Goal: Information Seeking & Learning: Learn about a topic

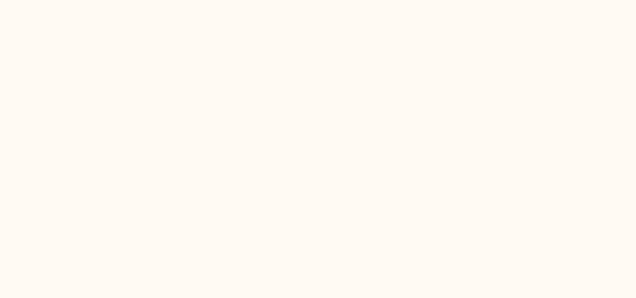
click at [202, 0] on html at bounding box center [318, 0] width 636 height 0
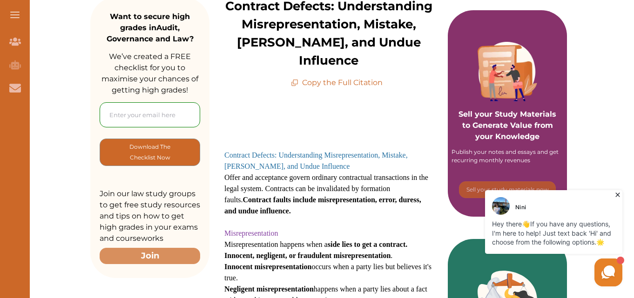
scroll to position [152, 0]
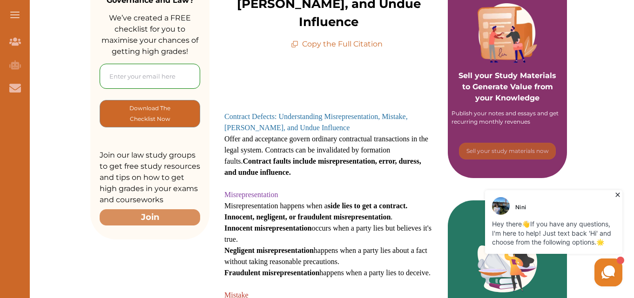
scroll to position [199, 0]
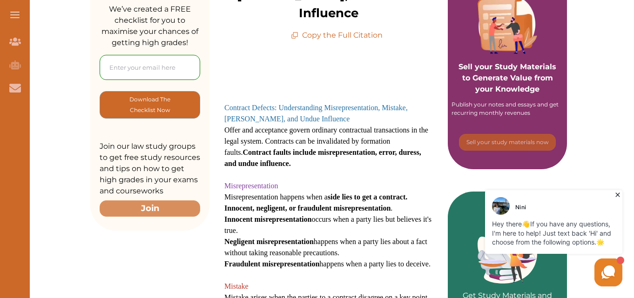
click at [296, 32] on icon at bounding box center [294, 35] width 7 height 7
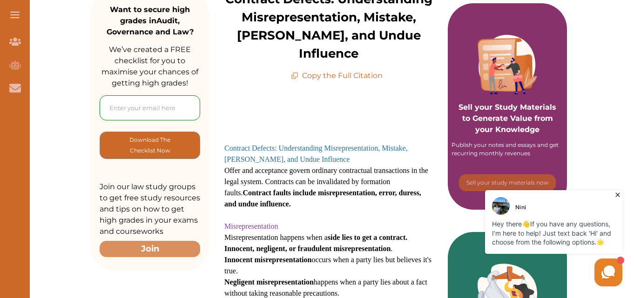
scroll to position [155, 0]
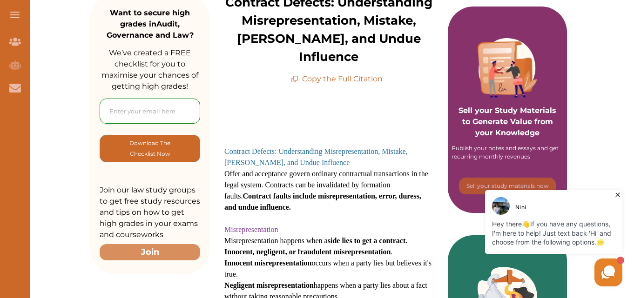
click at [296, 75] on icon at bounding box center [294, 78] width 7 height 7
click at [412, 146] on h3 "Contract Defects: Understanding Misrepresentation, Mistake, [PERSON_NAME], and …" at bounding box center [328, 157] width 208 height 22
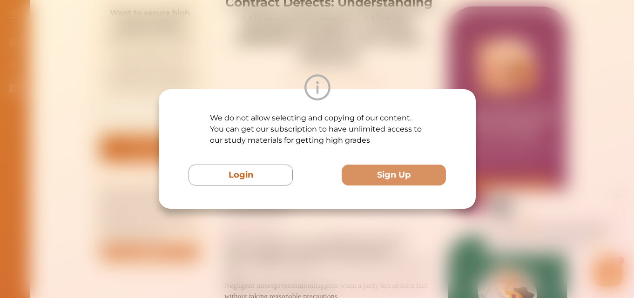
click at [506, 47] on div "We do not allow selecting and copying of our content. You can get our subscript…" at bounding box center [317, 149] width 634 height 298
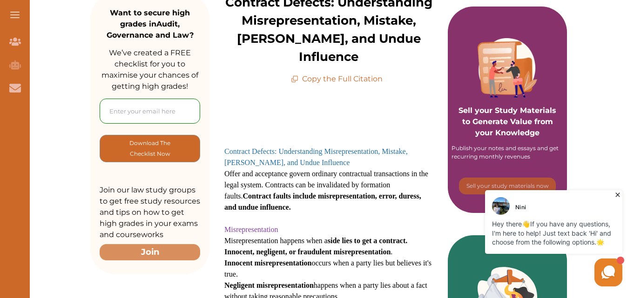
click at [295, 75] on icon at bounding box center [294, 78] width 7 height 7
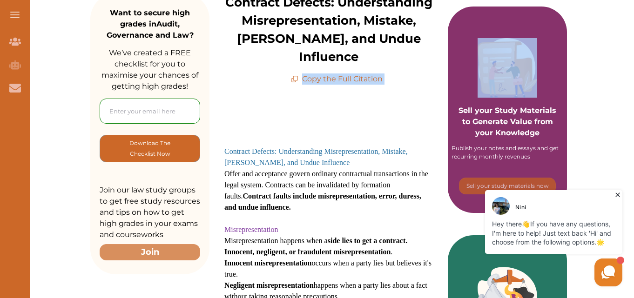
click at [295, 75] on icon at bounding box center [294, 78] width 7 height 7
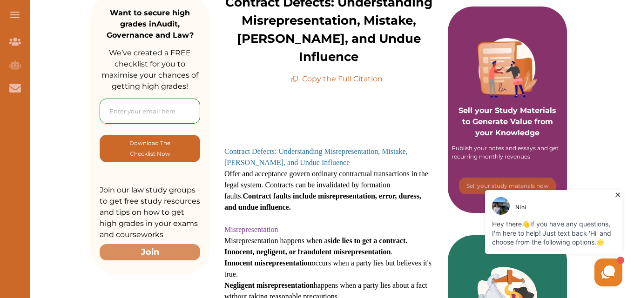
click at [295, 75] on icon at bounding box center [294, 78] width 7 height 7
drag, startPoint x: 294, startPoint y: 154, endPoint x: 338, endPoint y: 201, distance: 63.8
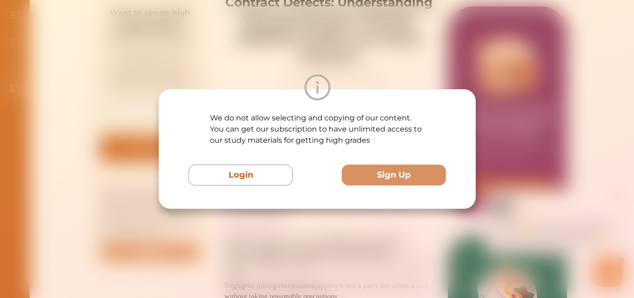
click at [338, 201] on div "We do not allow selecting and copying of our content. You can get our subscript…" at bounding box center [317, 149] width 317 height 120
click at [506, 242] on div "We do not allow selecting and copying of our content. You can get our subscript…" at bounding box center [317, 149] width 634 height 298
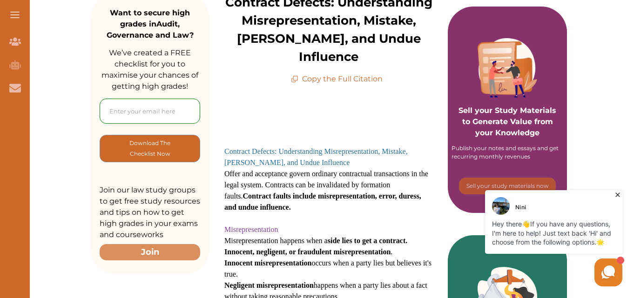
drag, startPoint x: 295, startPoint y: 106, endPoint x: 398, endPoint y: 51, distance: 116.8
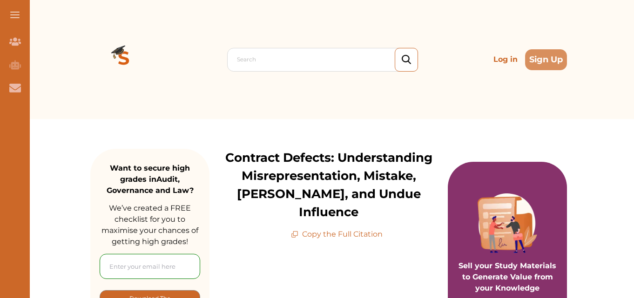
scroll to position [228, 0]
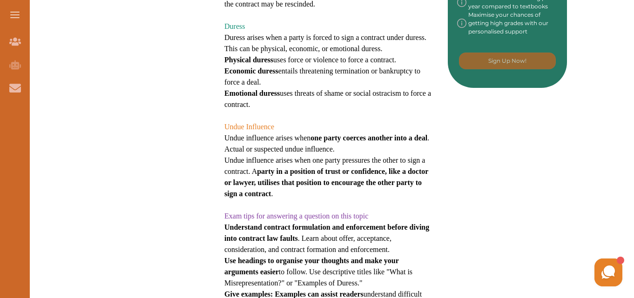
scroll to position [560, 0]
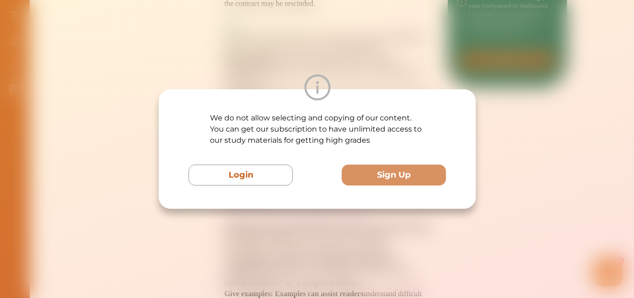
drag, startPoint x: 392, startPoint y: 77, endPoint x: 366, endPoint y: 118, distance: 48.5
click at [366, 118] on p "We do not allow selecting and copying of our content. You can get our subscript…" at bounding box center [317, 130] width 215 height 34
click at [389, 56] on div "We do not allow selecting and copying of our content. You can get our subscript…" at bounding box center [317, 149] width 634 height 298
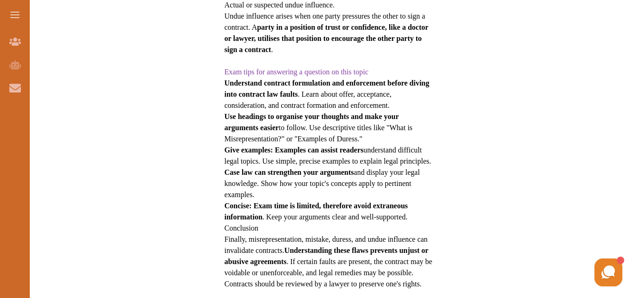
scroll to position [708, 0]
